Goal: Find specific page/section: Find specific page/section

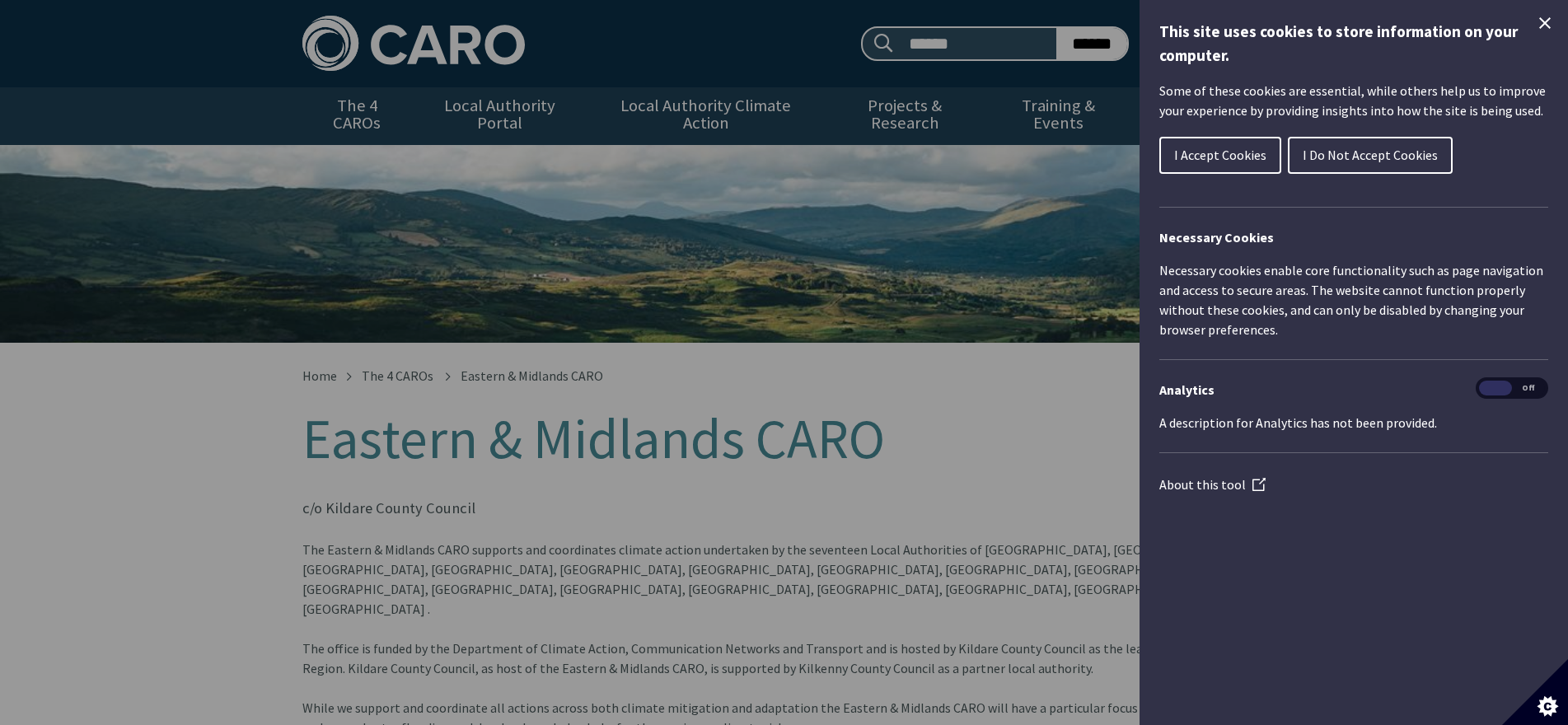
click at [1546, 18] on icon "Close Cookie Control" at bounding box center [1545, 23] width 20 height 20
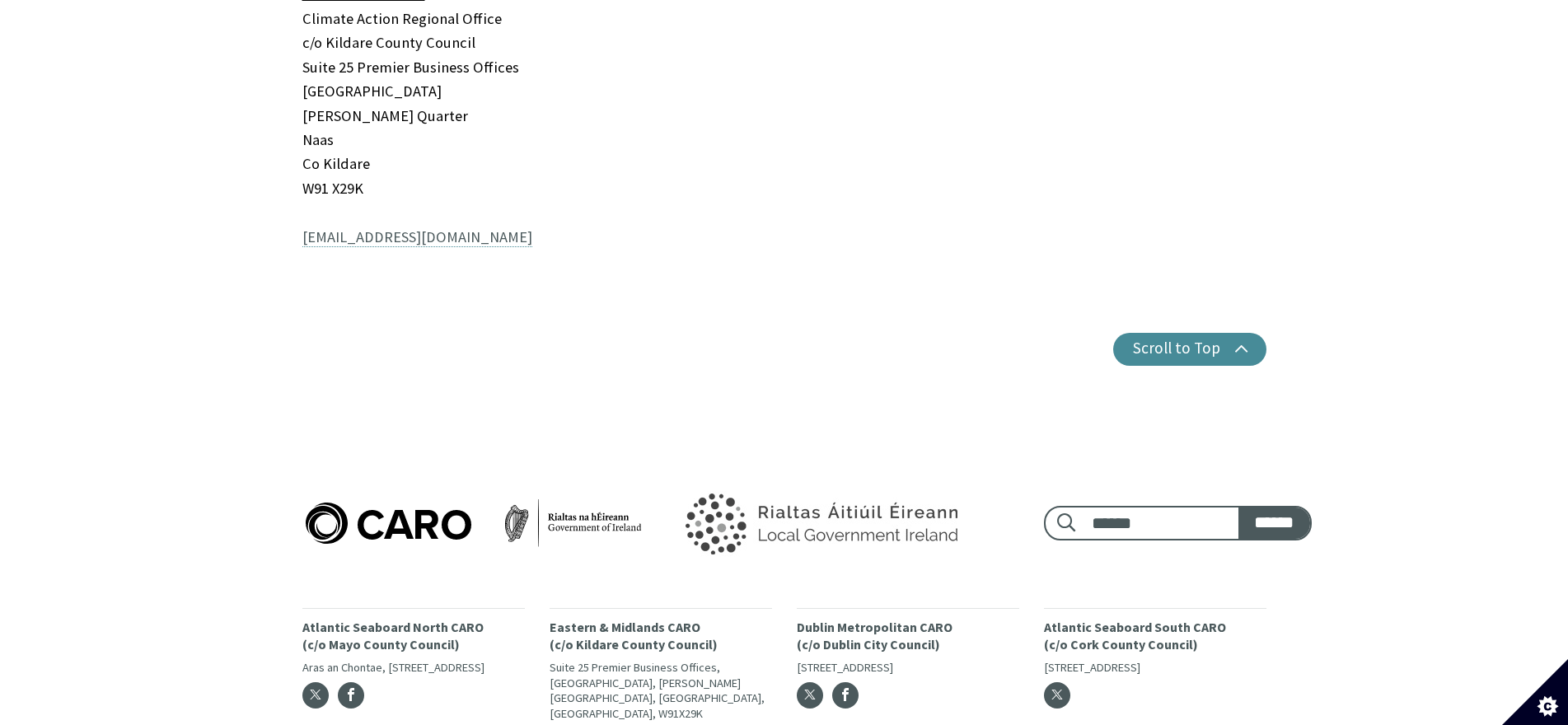
scroll to position [1691, 0]
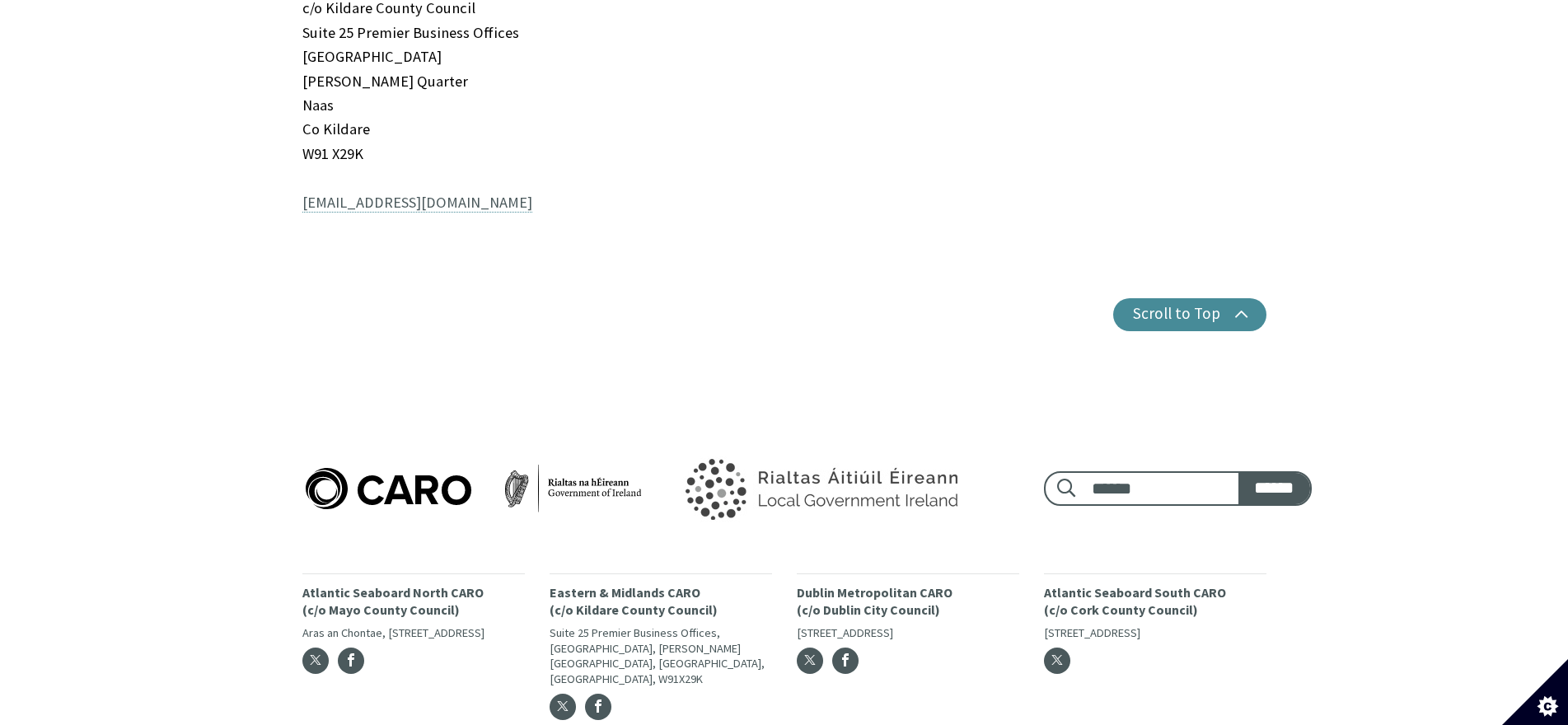
click at [869, 584] on p "Dublin Metropolitan CARO (c/o Dublin City Council)" at bounding box center [908, 602] width 223 height 35
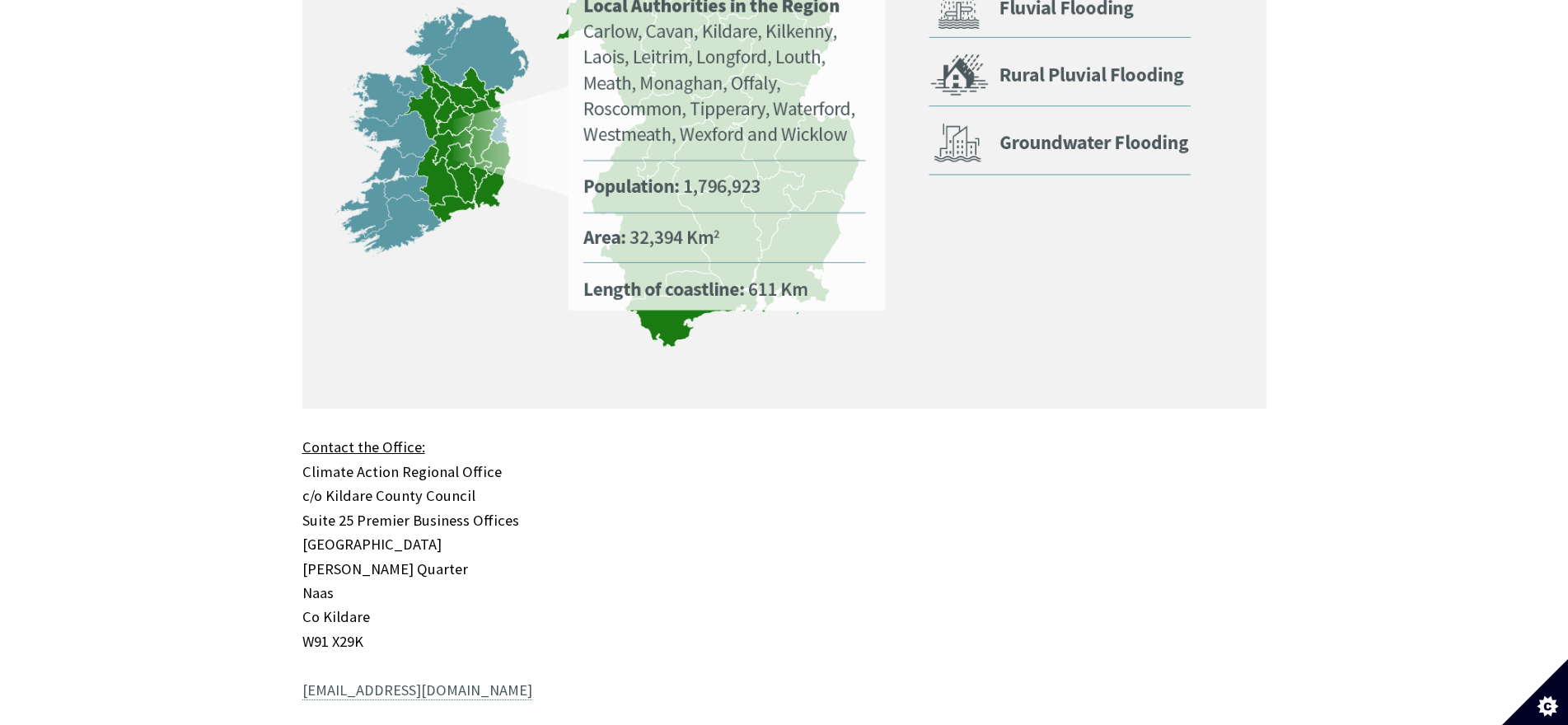
scroll to position [0, 0]
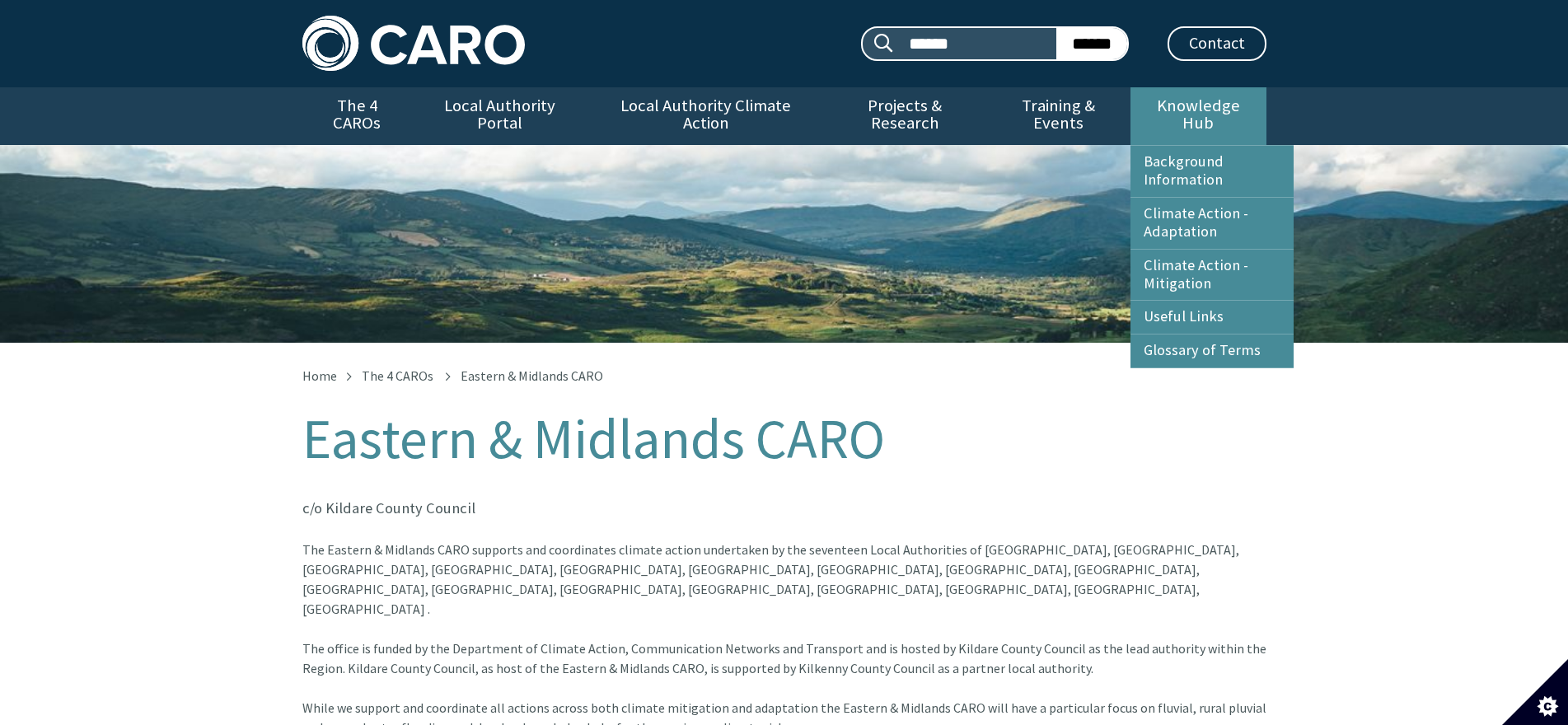
click at [1232, 104] on link "Knowledge Hub" at bounding box center [1198, 116] width 135 height 58
